Goal: Task Accomplishment & Management: Manage account settings

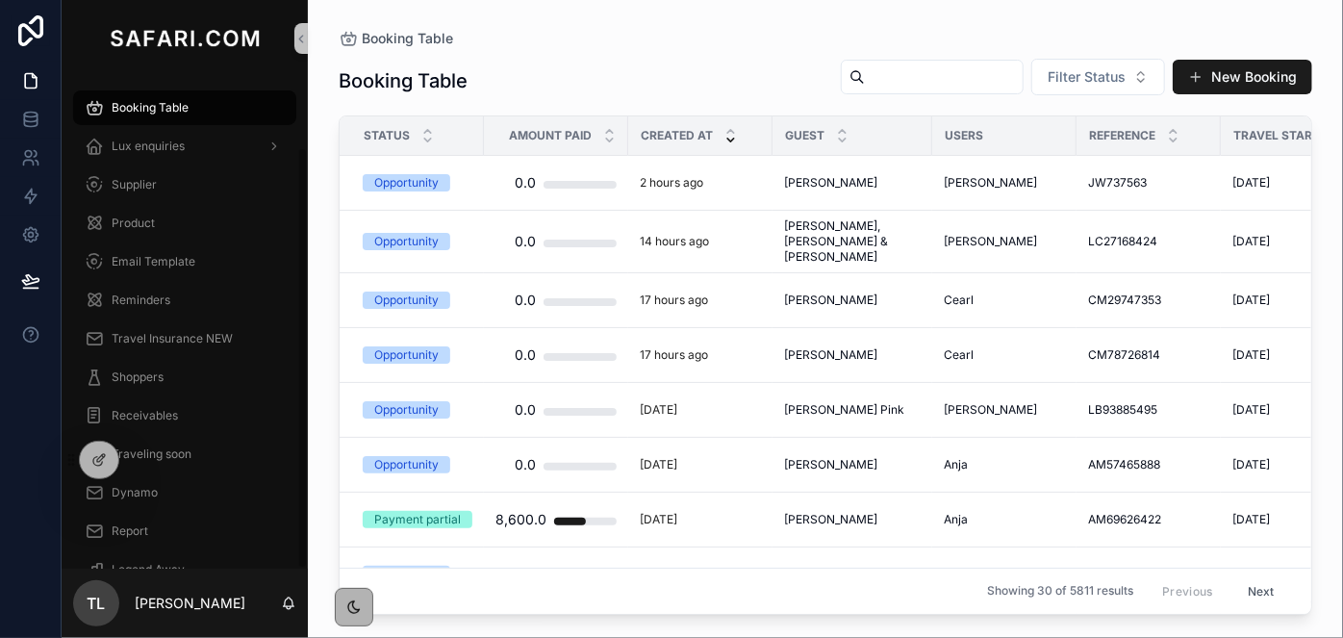
scroll to position [82, 0]
click at [300, 566] on div "Booking Table Lux enquiries Supplier Product Email Template Reminders Travel In…" at bounding box center [185, 281] width 246 height 573
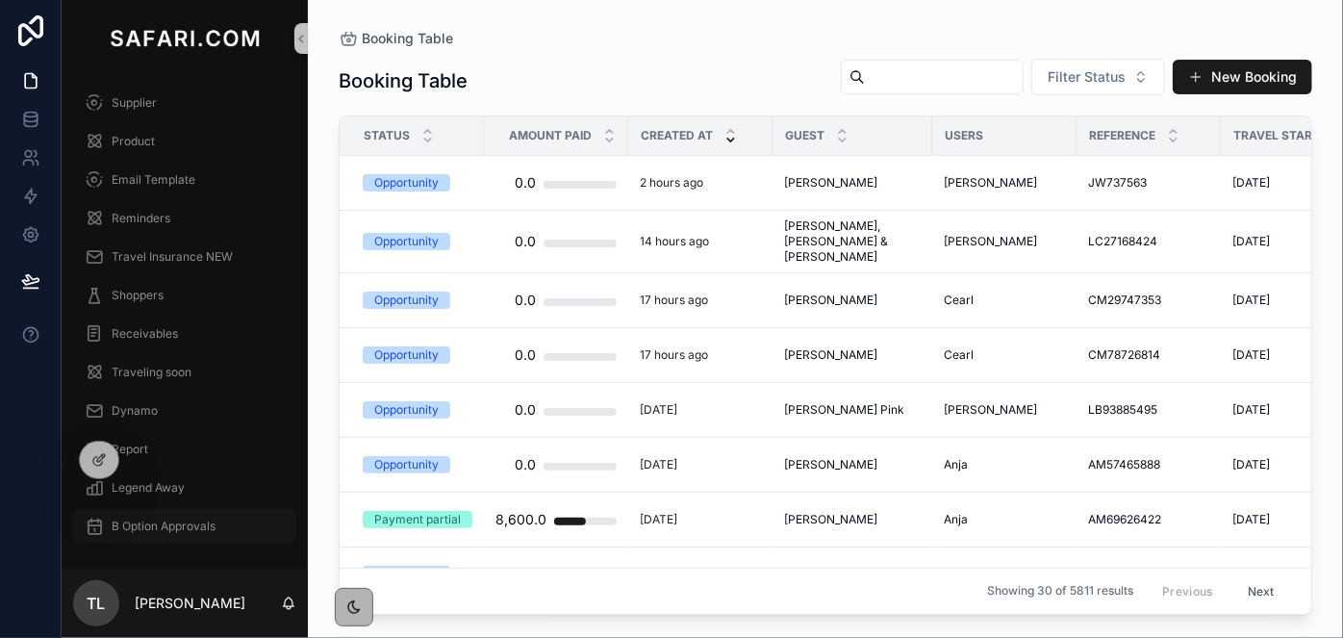
click at [186, 526] on span "B Option Approvals" at bounding box center [164, 525] width 104 height 15
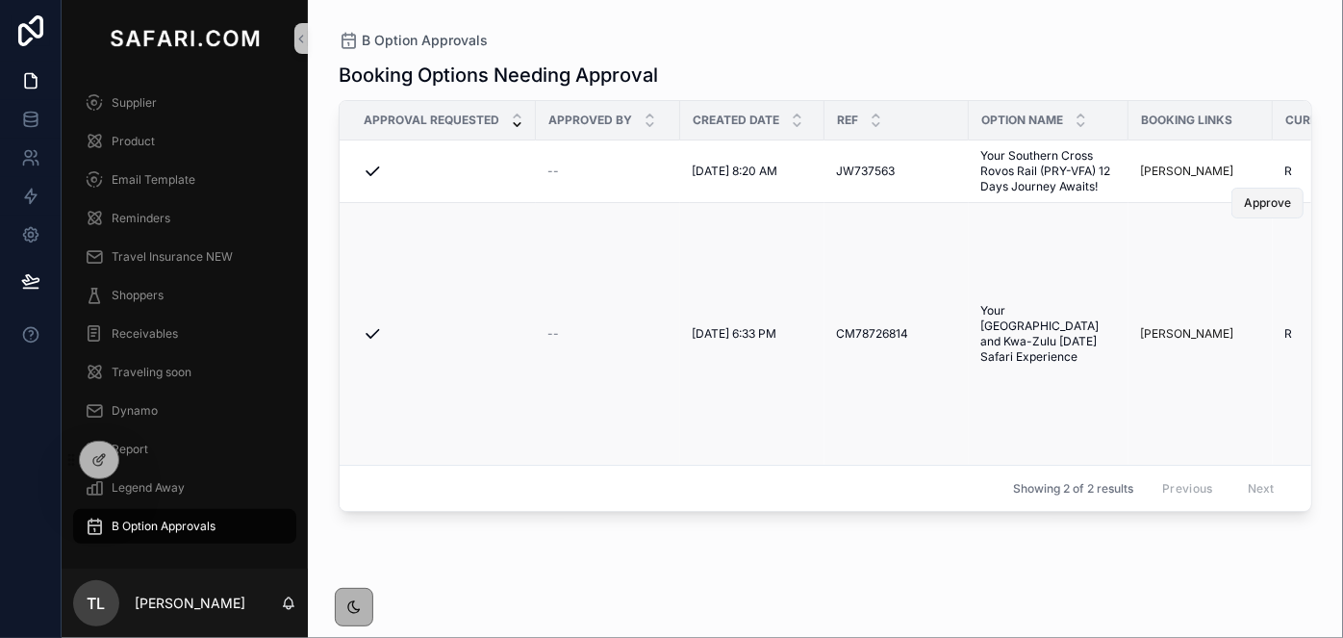
click at [1275, 200] on span "Approve" at bounding box center [1267, 202] width 47 height 15
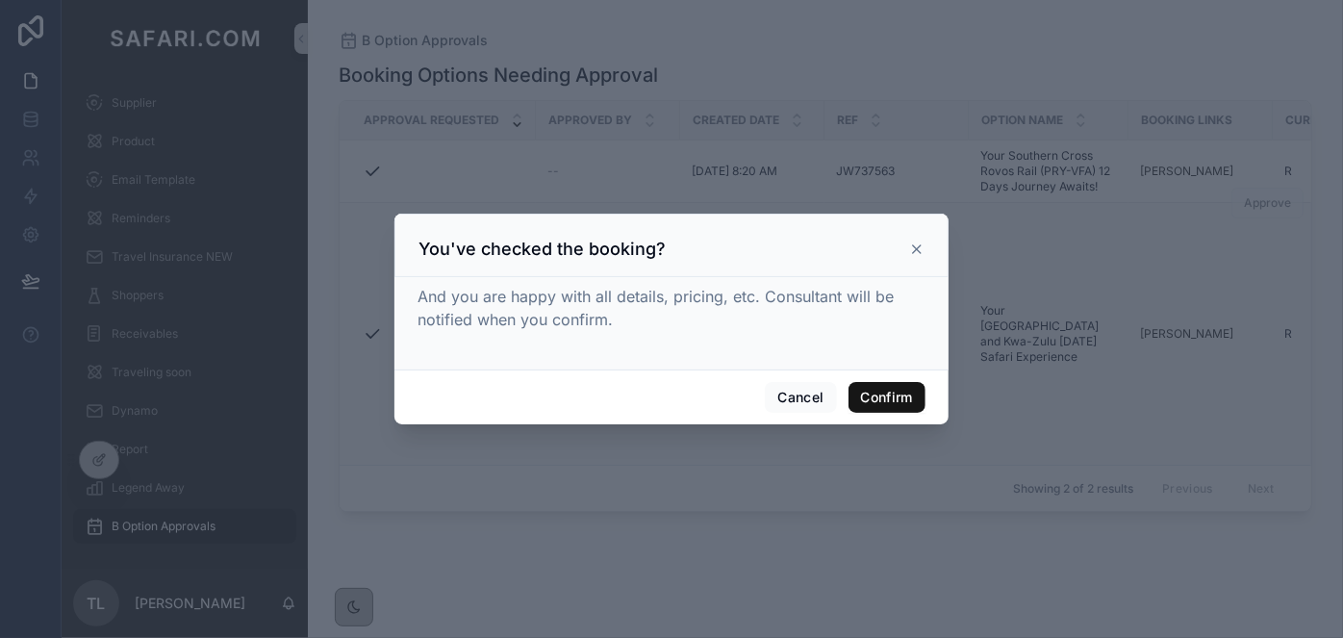
click at [901, 403] on button "Confirm" at bounding box center [886, 397] width 77 height 31
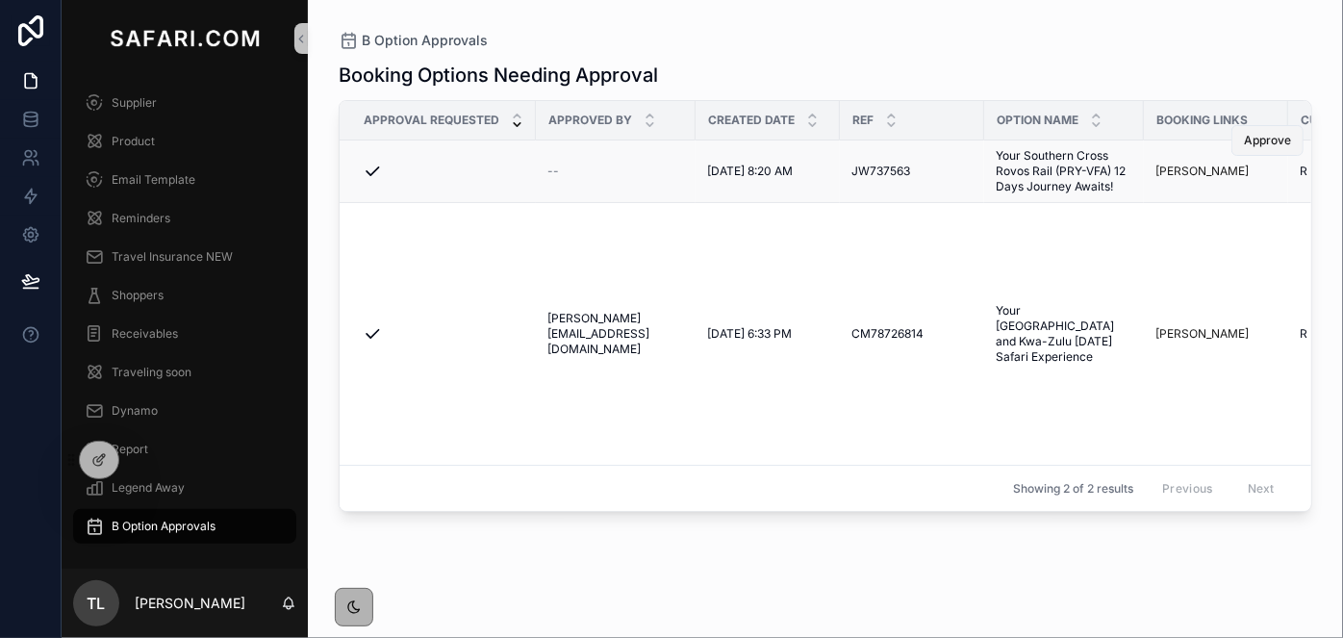
click at [1259, 140] on span "Approve" at bounding box center [1267, 140] width 47 height 15
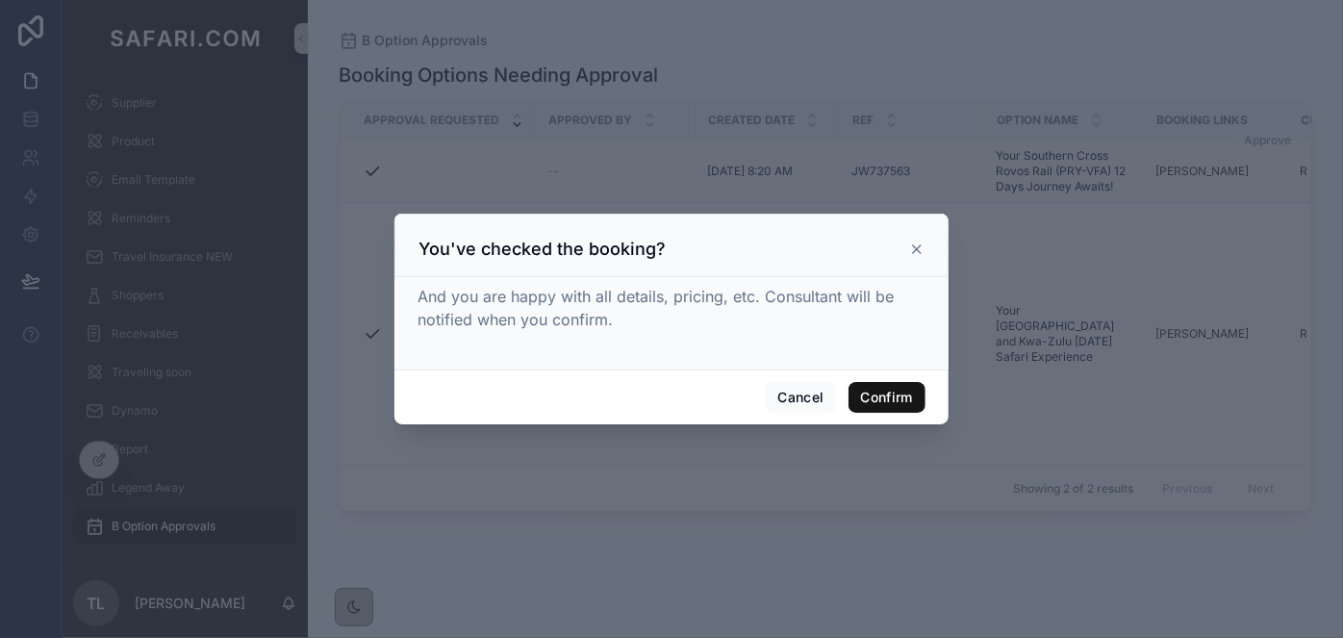
click at [921, 396] on button "Confirm" at bounding box center [886, 397] width 77 height 31
